Goal: Find specific page/section: Find specific page/section

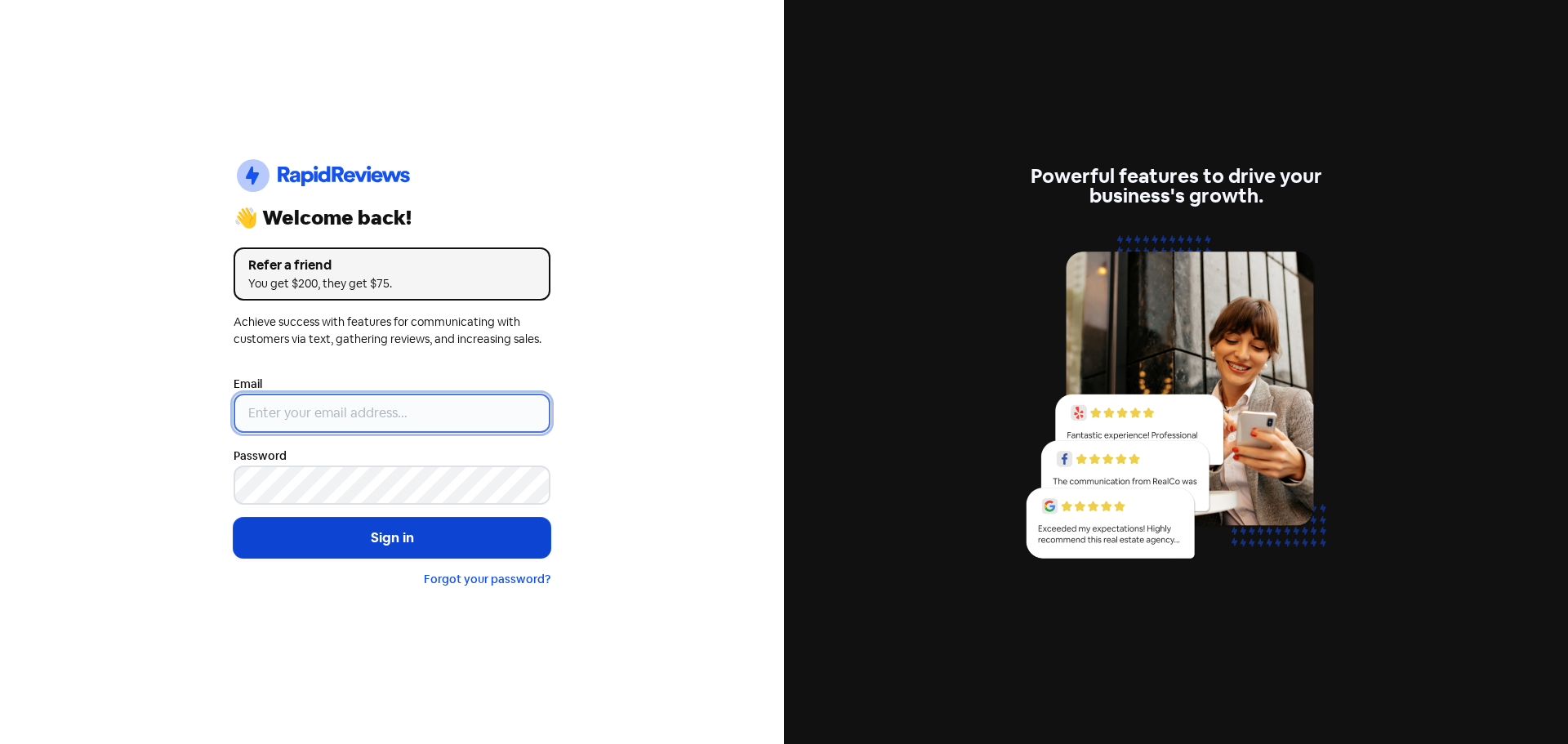
type input "[EMAIL_ADDRESS][DOMAIN_NAME]"
click at [411, 526] on button "Sign in" at bounding box center [392, 538] width 317 height 41
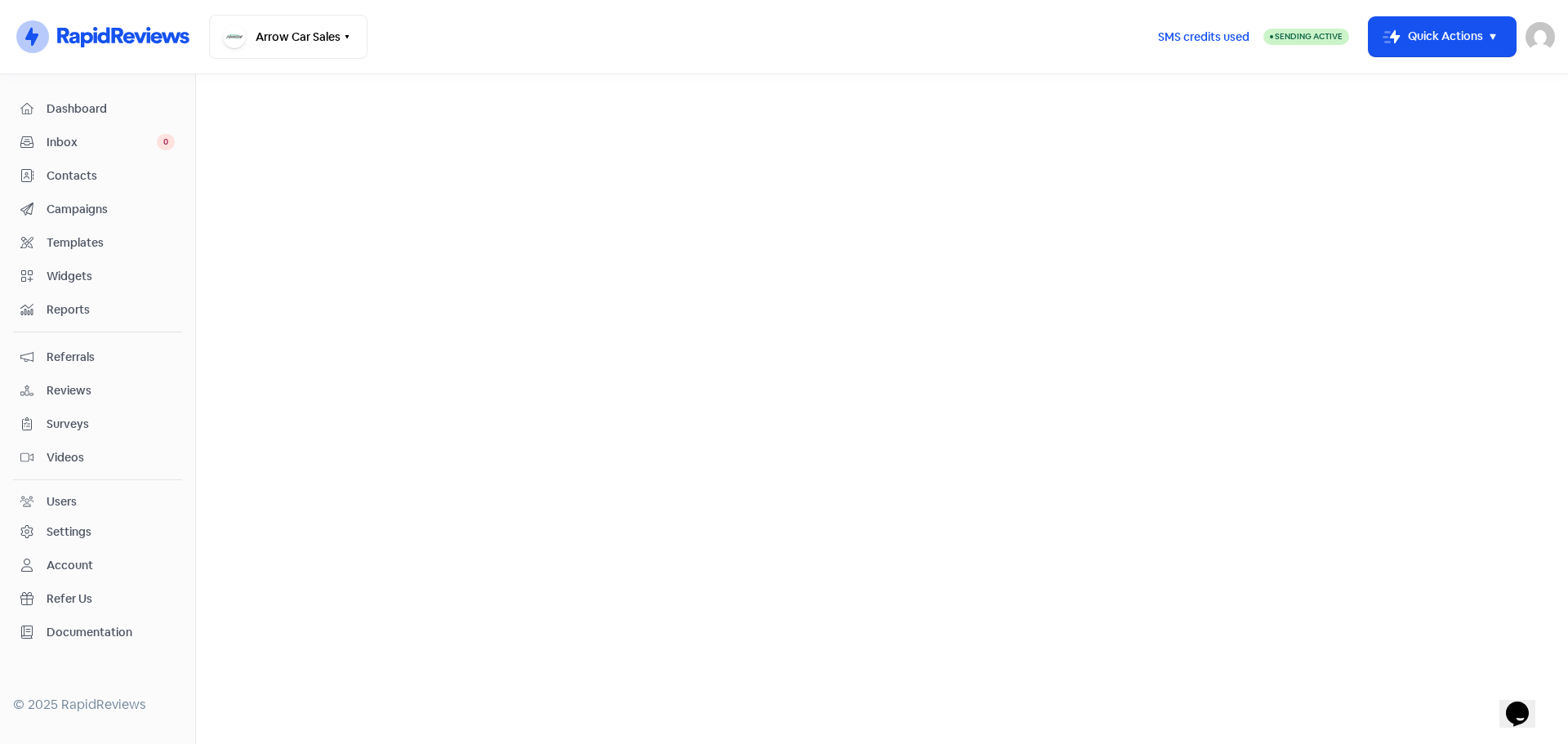
click at [71, 104] on span "Dashboard" at bounding box center [111, 109] width 128 height 17
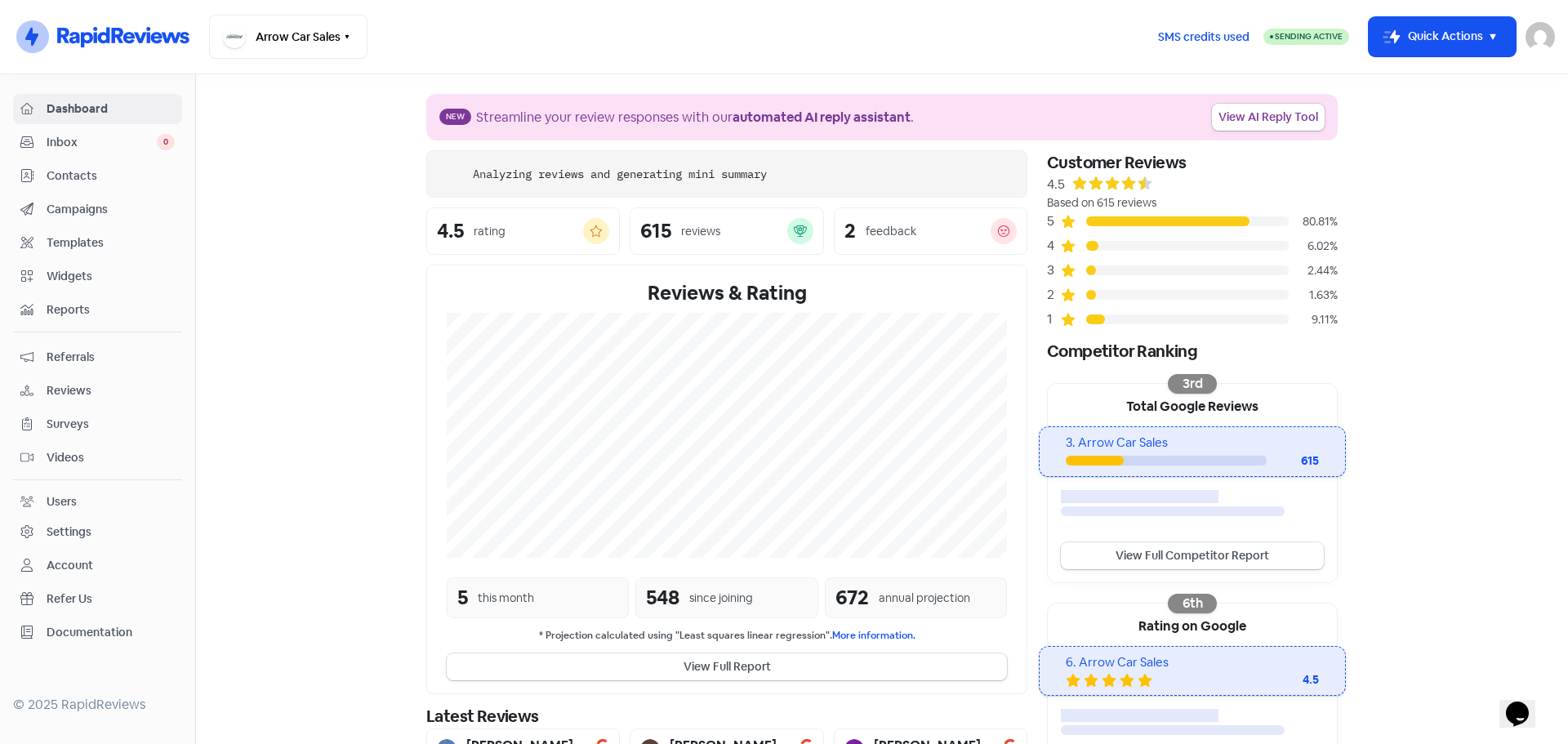
click at [70, 389] on span "Reviews" at bounding box center [111, 391] width 128 height 17
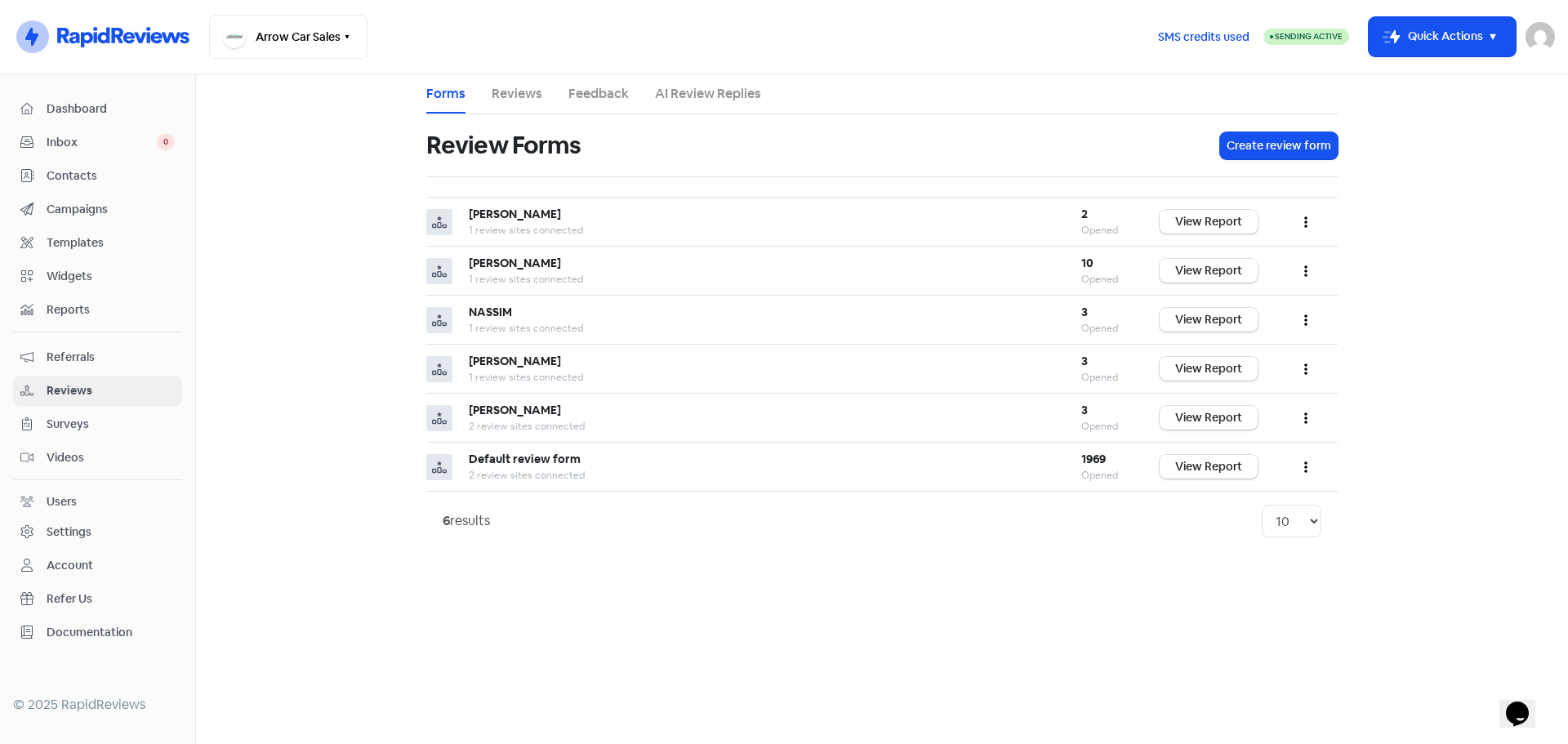
click at [518, 100] on link "Reviews" at bounding box center [517, 94] width 50 height 20
